Goal: Check status: Check status

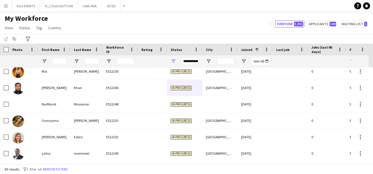
drag, startPoint x: 170, startPoint y: 98, endPoint x: 177, endPoint y: 93, distance: 8.6
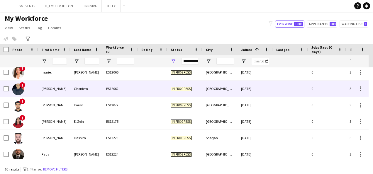
click at [177, 93] on div "In progress" at bounding box center [184, 89] width 35 height 16
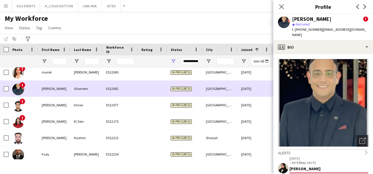
click at [177, 93] on div "In progress" at bounding box center [184, 89] width 35 height 16
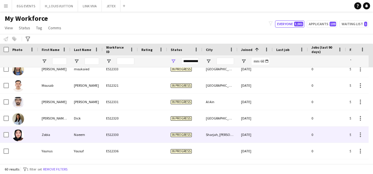
click at [164, 142] on div at bounding box center [152, 135] width 29 height 16
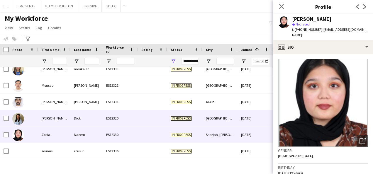
click at [180, 119] on span "In progress" at bounding box center [180, 118] width 21 height 4
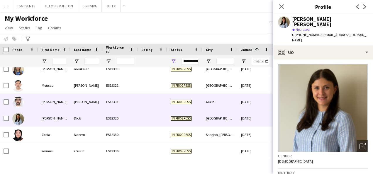
click at [188, 108] on div "In progress" at bounding box center [184, 102] width 35 height 16
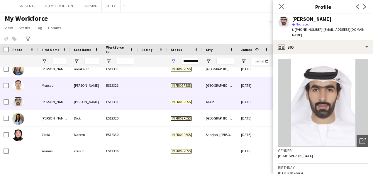
click at [207, 83] on div "[GEOGRAPHIC_DATA]" at bounding box center [219, 85] width 35 height 16
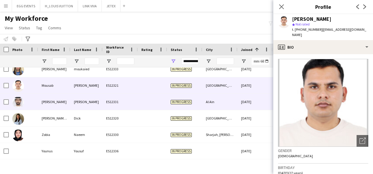
click at [200, 97] on div "In progress" at bounding box center [184, 102] width 35 height 16
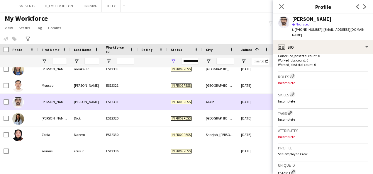
click at [263, 101] on div "08-09-2025" at bounding box center [254, 102] width 35 height 16
